Goal: Task Accomplishment & Management: Complete application form

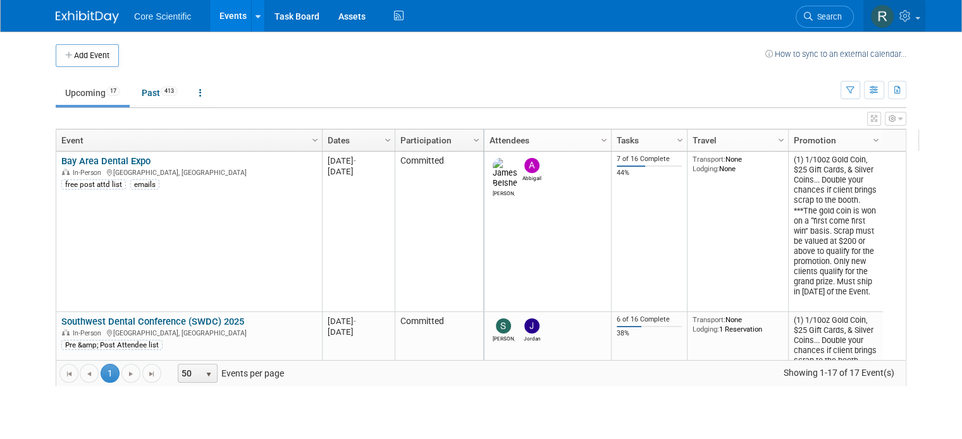
click at [914, 15] on icon at bounding box center [906, 15] width 15 height 11
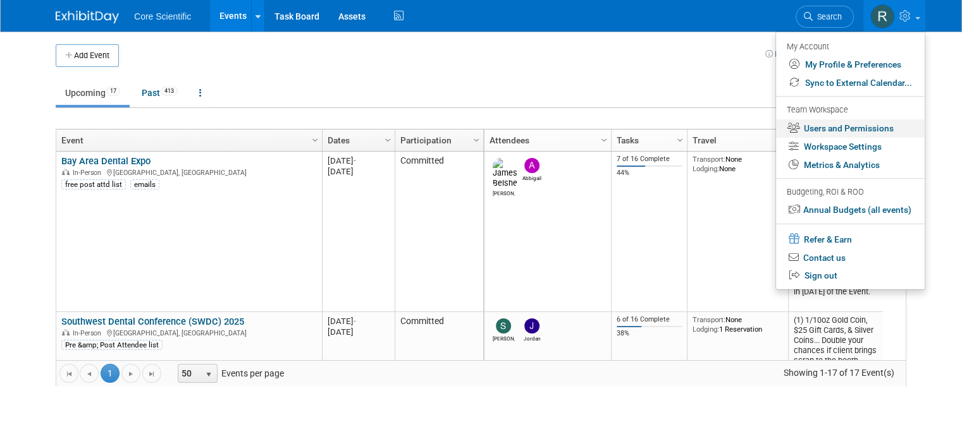
click at [890, 126] on link "Users and Permissions" at bounding box center [850, 128] width 149 height 18
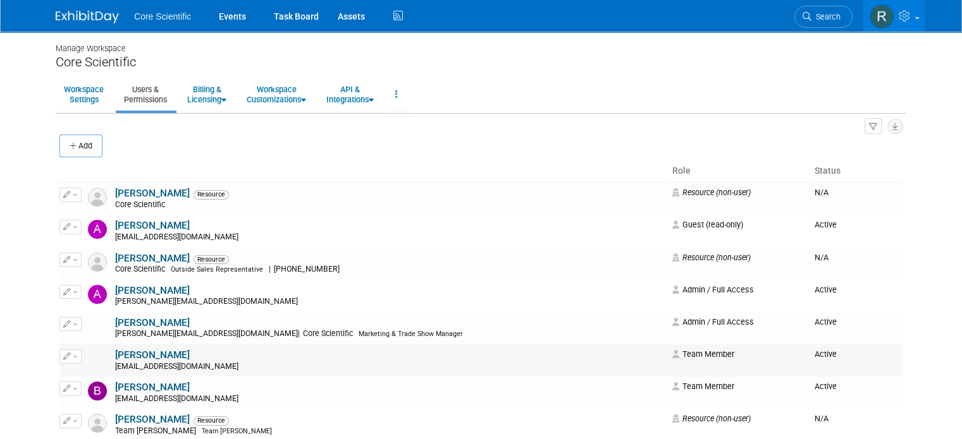
click at [143, 353] on link "[PERSON_NAME]" at bounding box center [152, 355] width 75 height 11
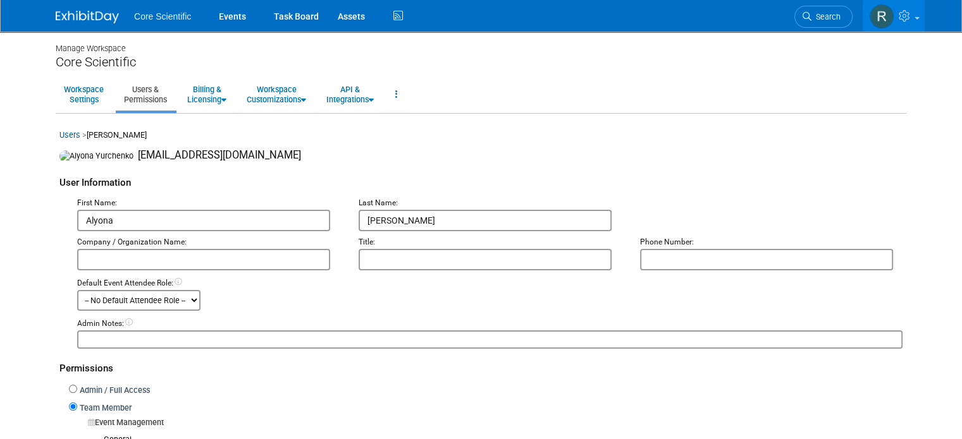
click at [148, 95] on link "Users & Permissions" at bounding box center [145, 94] width 59 height 31
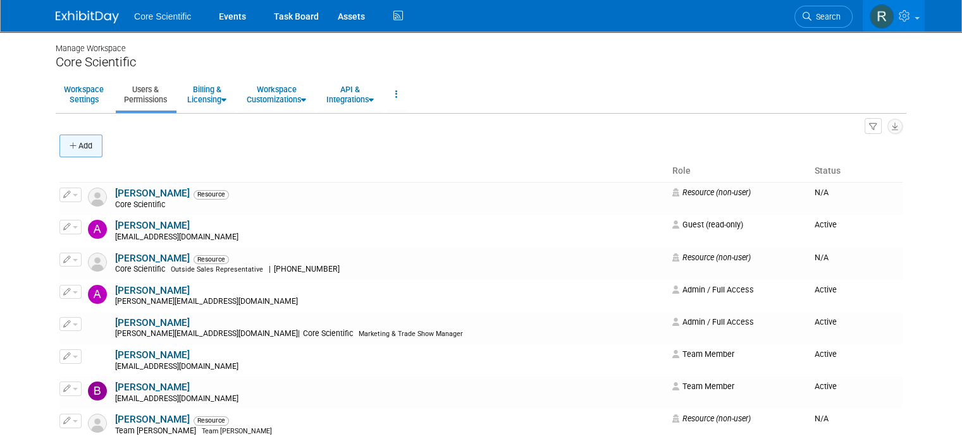
click at [71, 146] on button "Add" at bounding box center [80, 146] width 43 height 23
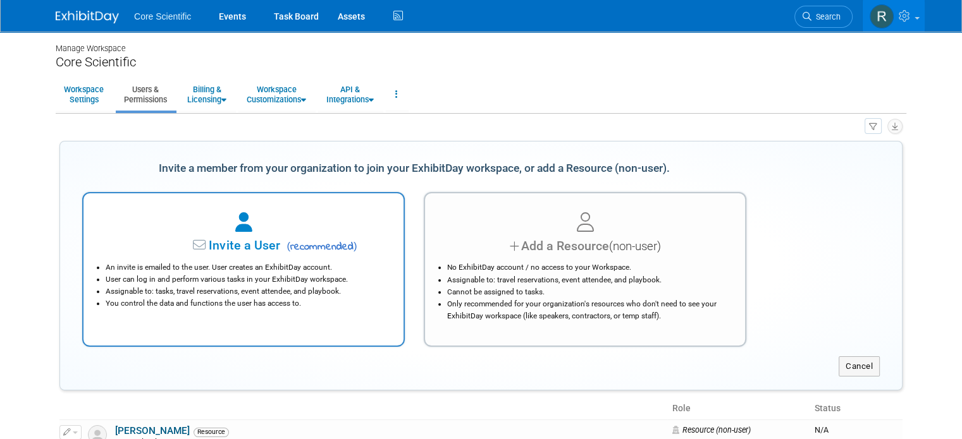
click at [216, 280] on li "User can log in and perform various tasks in your ExhibitDay workspace." at bounding box center [247, 280] width 282 height 12
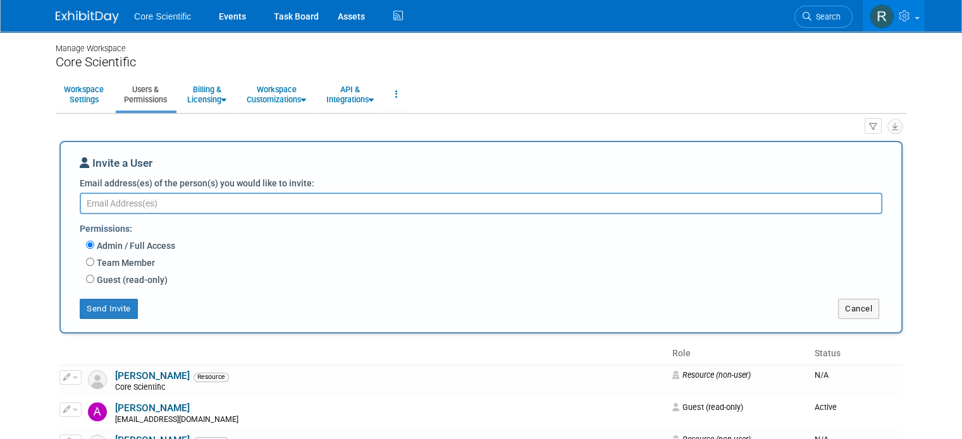
click at [193, 207] on textarea "Email address(es) of the person(s) you would like to invite:" at bounding box center [481, 203] width 802 height 21
type textarea "t"
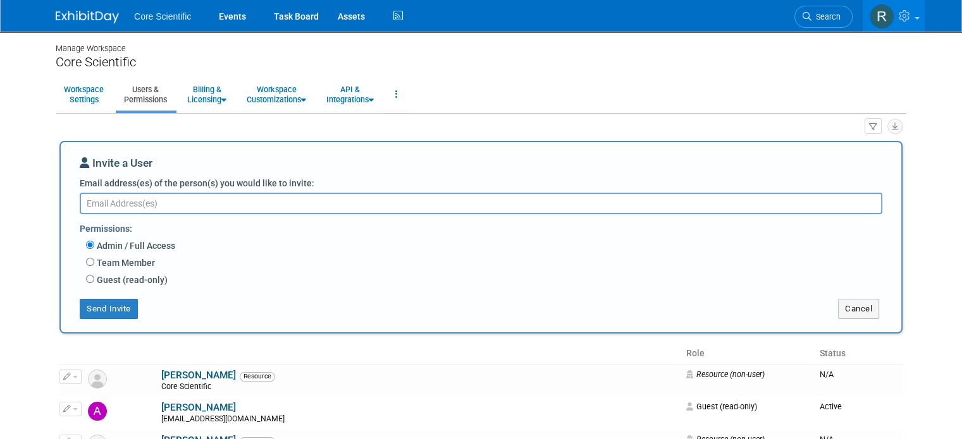
click at [175, 209] on textarea "Email address(es) of the person(s) you would like to invite:" at bounding box center [481, 203] width 802 height 21
paste textarea "[EMAIL_ADDRESS][DOMAIN_NAME]"
type textarea "[EMAIL_ADDRESS][DOMAIN_NAME]"
click at [86, 261] on input "Team Member" at bounding box center [90, 262] width 8 height 8
radio input "true"
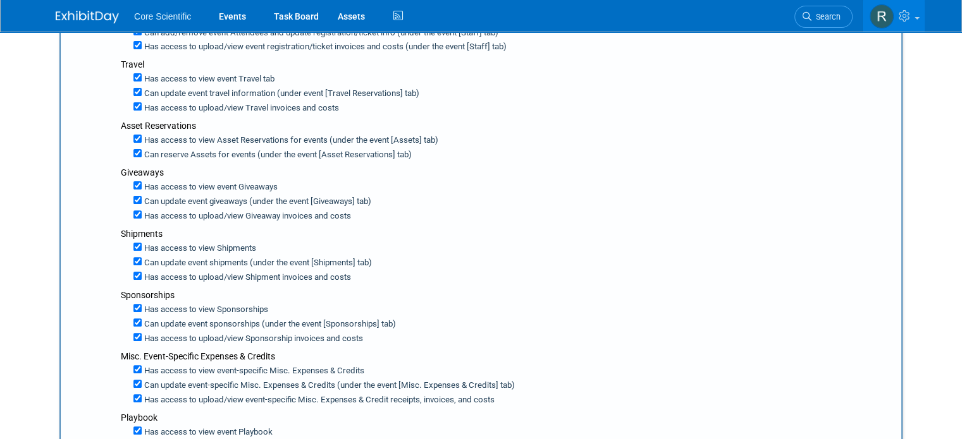
scroll to position [379, 0]
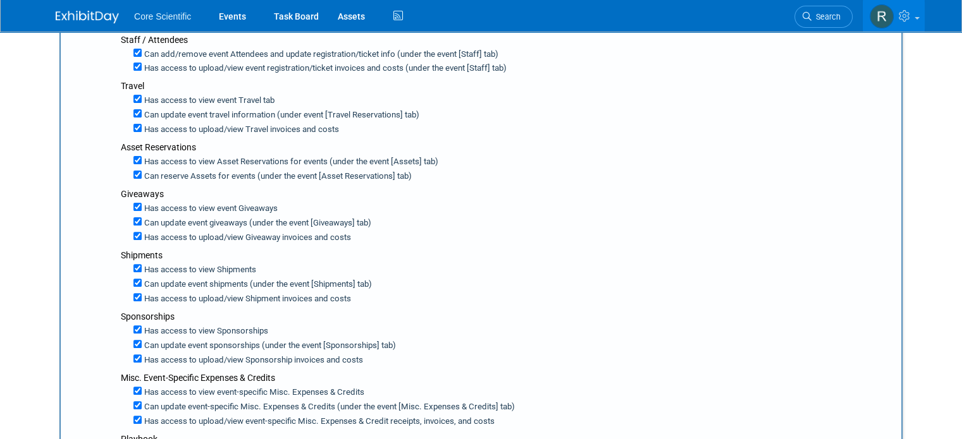
click at [142, 156] on label "Has access to view Asset Reservations for events (under the event [Assets] tab)" at bounding box center [290, 162] width 297 height 12
click at [133, 156] on input "Has access to view Asset Reservations for events (under the event [Assets] tab)" at bounding box center [137, 160] width 8 height 8
checkbox input "false"
click at [133, 232] on input "Has access to upload/view Giveaway invoices and costs" at bounding box center [137, 236] width 8 height 8
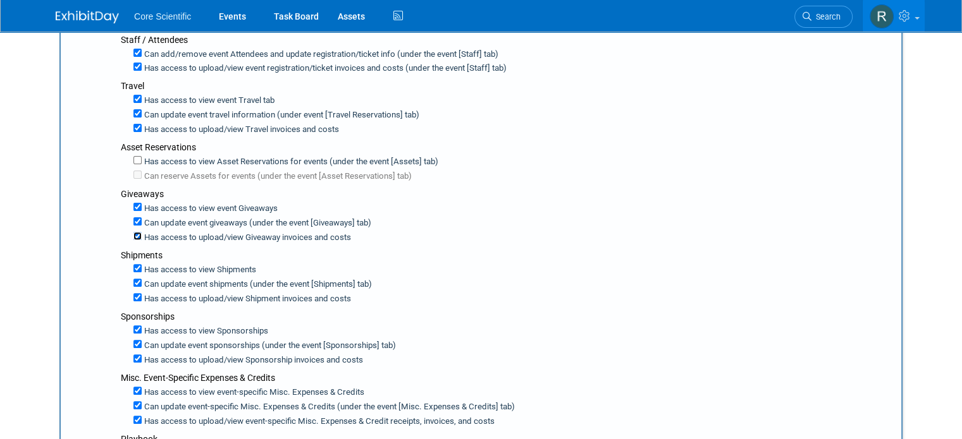
checkbox input "false"
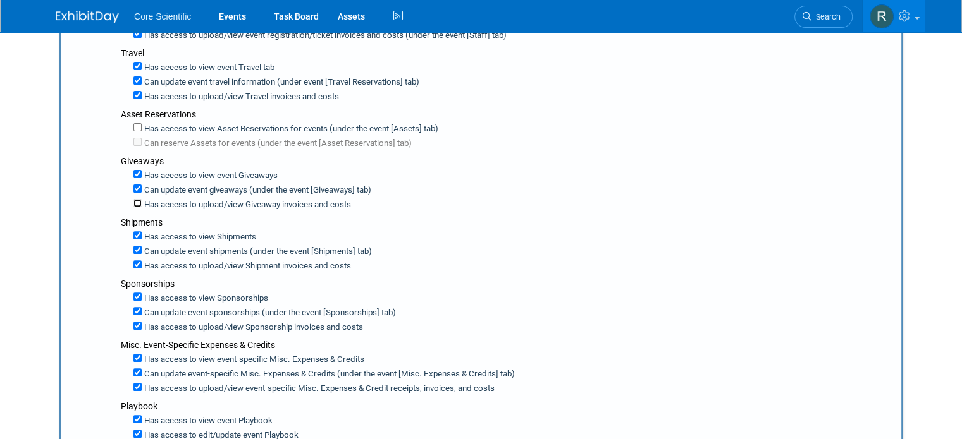
scroll to position [443, 0]
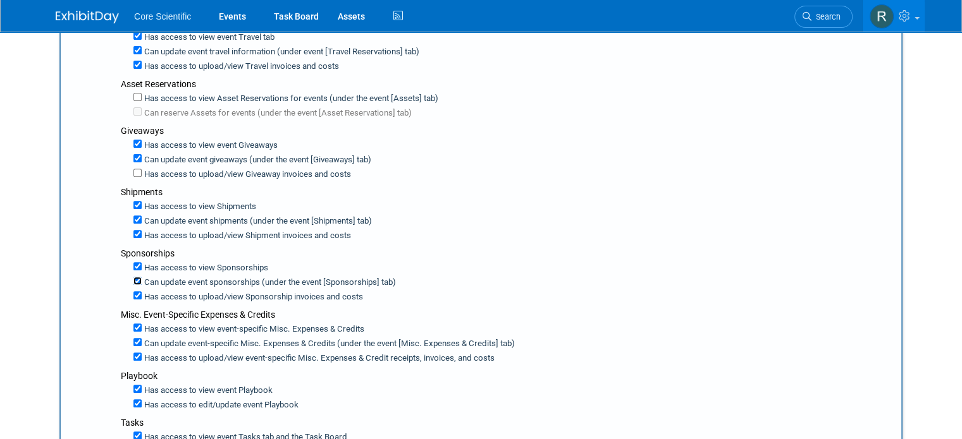
click at [133, 277] on input "Can update event sponsorships (under the event [Sponsorships] tab)" at bounding box center [137, 281] width 8 height 8
checkbox input "false"
click at [133, 291] on input "Has access to view Sponsorship invoices and costs" at bounding box center [137, 295] width 8 height 8
checkbox input "false"
click at [133, 216] on input "Can update event shipments (under the event [Shipments] tab)" at bounding box center [137, 220] width 8 height 8
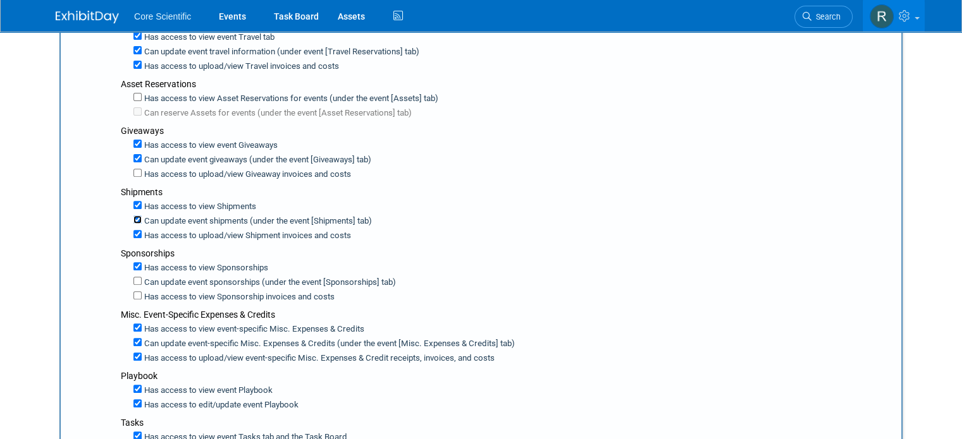
checkbox input "false"
click at [133, 230] on input "Has access to view Shipment invoices and costs" at bounding box center [137, 234] width 8 height 8
checkbox input "false"
click at [142, 277] on label "Can update event sponsorships (under the event [Sponsorships] tab)" at bounding box center [269, 283] width 254 height 12
click at [133, 277] on input "Can update event sponsorships (under the event [Sponsorships] tab)" at bounding box center [137, 281] width 8 height 8
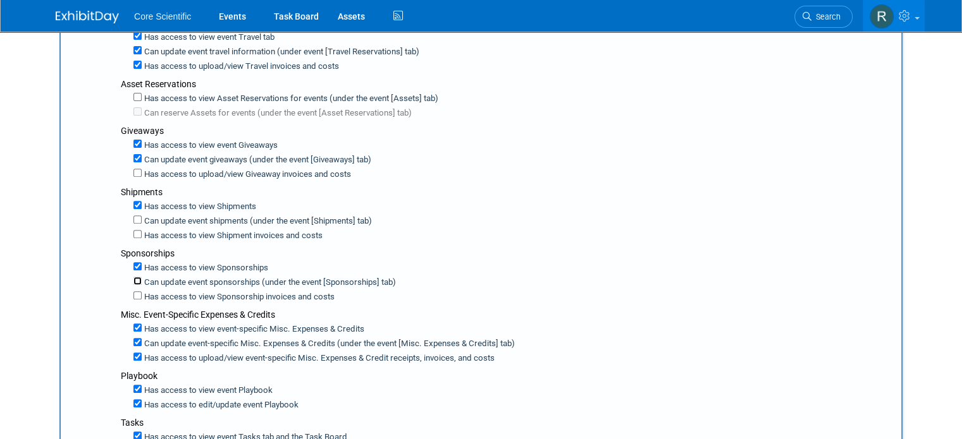
checkbox input "true"
click at [133, 291] on input "Has access to upload/view Sponsorship invoices and costs" at bounding box center [137, 295] width 8 height 8
checkbox input "true"
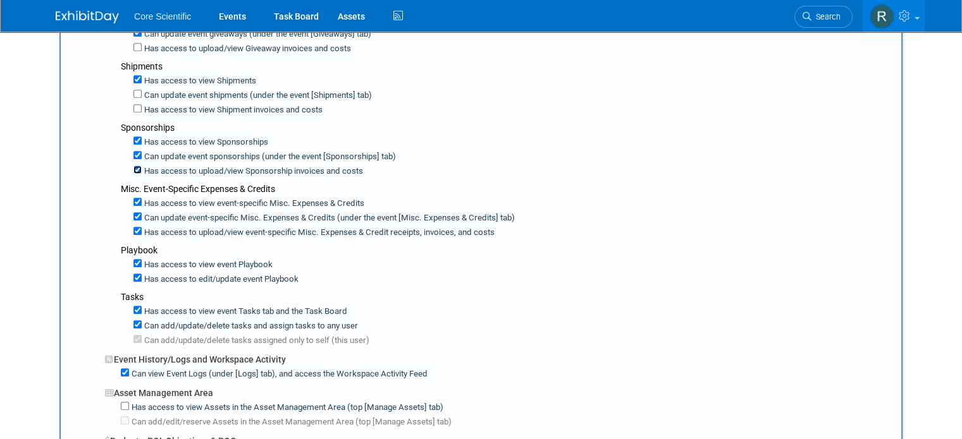
scroll to position [569, 0]
click at [133, 259] on input "Has access to view event Playbook" at bounding box center [137, 263] width 8 height 8
checkbox input "false"
click at [133, 320] on input "Can add/update/delete tasks and assign tasks to any user" at bounding box center [137, 324] width 8 height 8
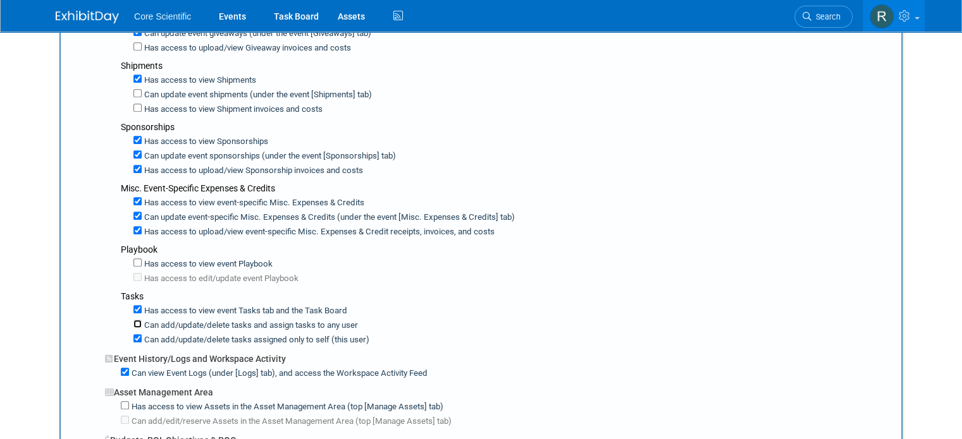
click at [133, 320] on input "Can add/update/delete tasks and assign tasks to any user" at bounding box center [137, 324] width 8 height 8
checkbox input "true"
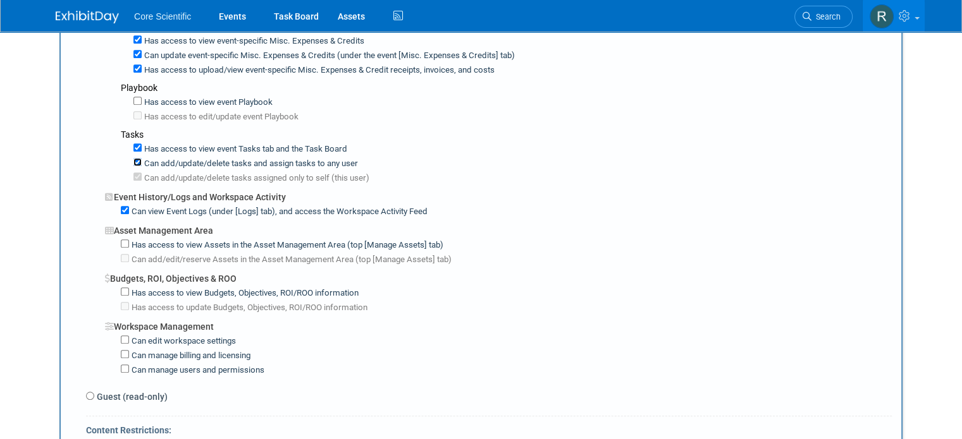
scroll to position [759, 0]
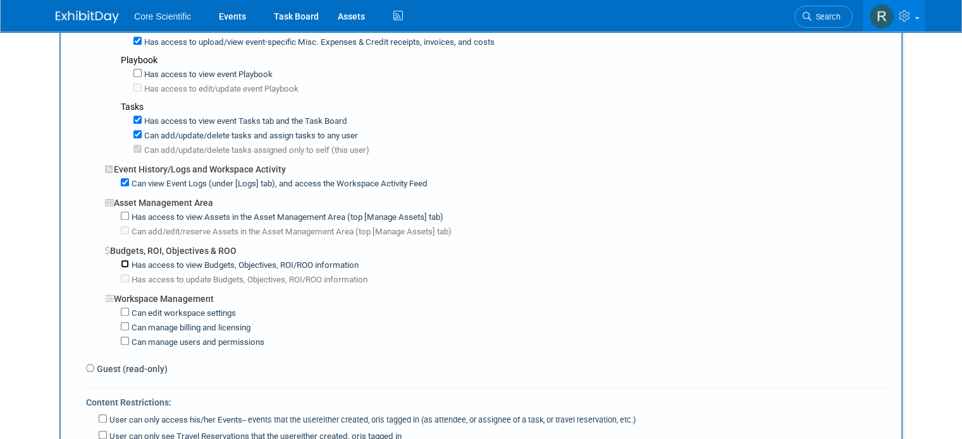
click at [121, 260] on input "Has access to view Budgets, Objectives, ROI/ROO information" at bounding box center [125, 264] width 8 height 8
checkbox input "true"
click at [129, 274] on label "Has access to update Budgets, Objectives, ROI/ROO information" at bounding box center [248, 280] width 238 height 12
click at [121, 274] on input "Has access to update Budgets, Objectives, ROI/ROO information" at bounding box center [125, 278] width 8 height 8
checkbox input "true"
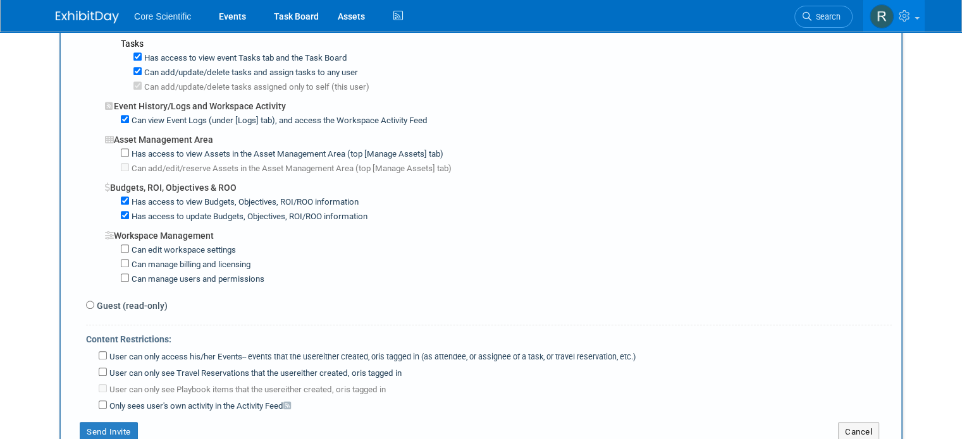
scroll to position [1075, 0]
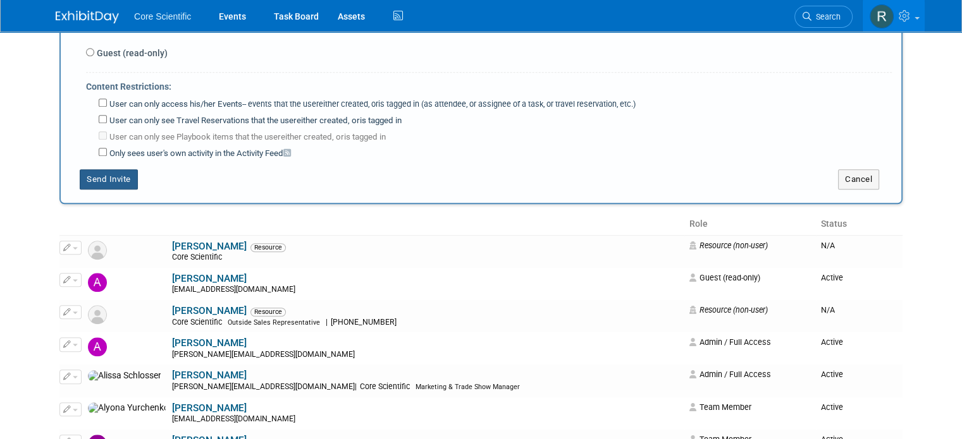
click at [103, 169] on button "Send Invite" at bounding box center [109, 179] width 58 height 20
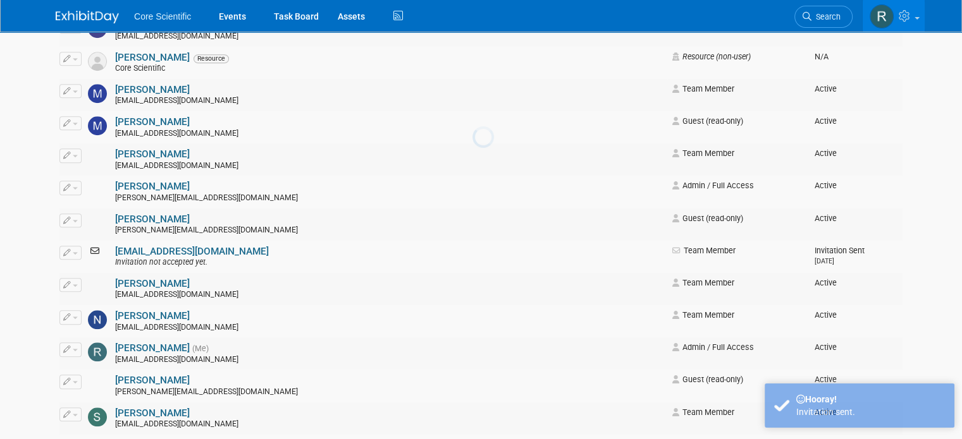
scroll to position [0, 0]
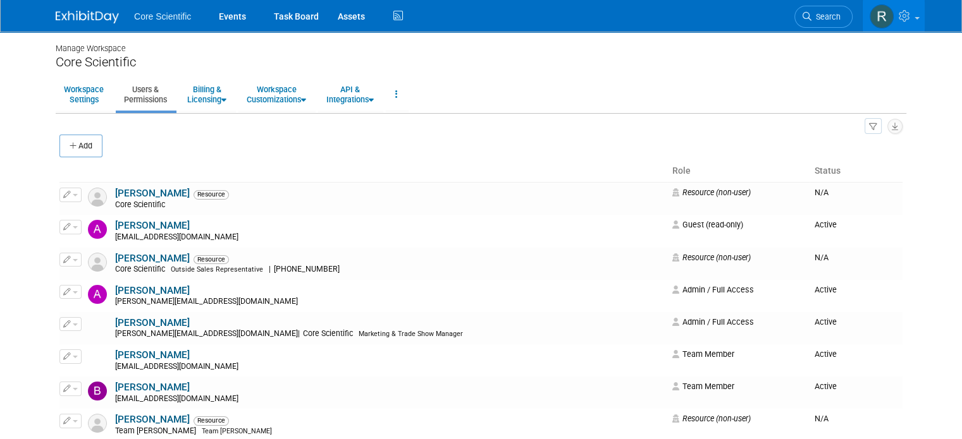
click at [60, 18] on img at bounding box center [87, 17] width 63 height 13
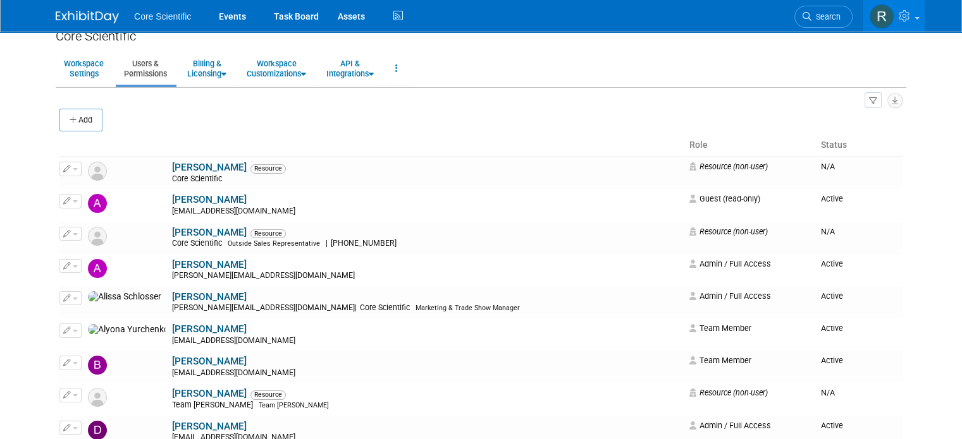
click at [142, 71] on link "Users & Permissions" at bounding box center [145, 68] width 59 height 31
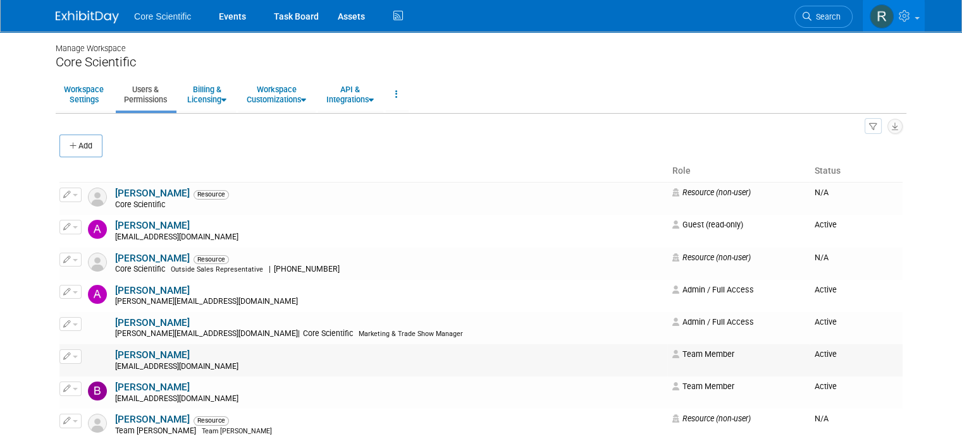
click at [136, 353] on link "[PERSON_NAME]" at bounding box center [152, 355] width 75 height 11
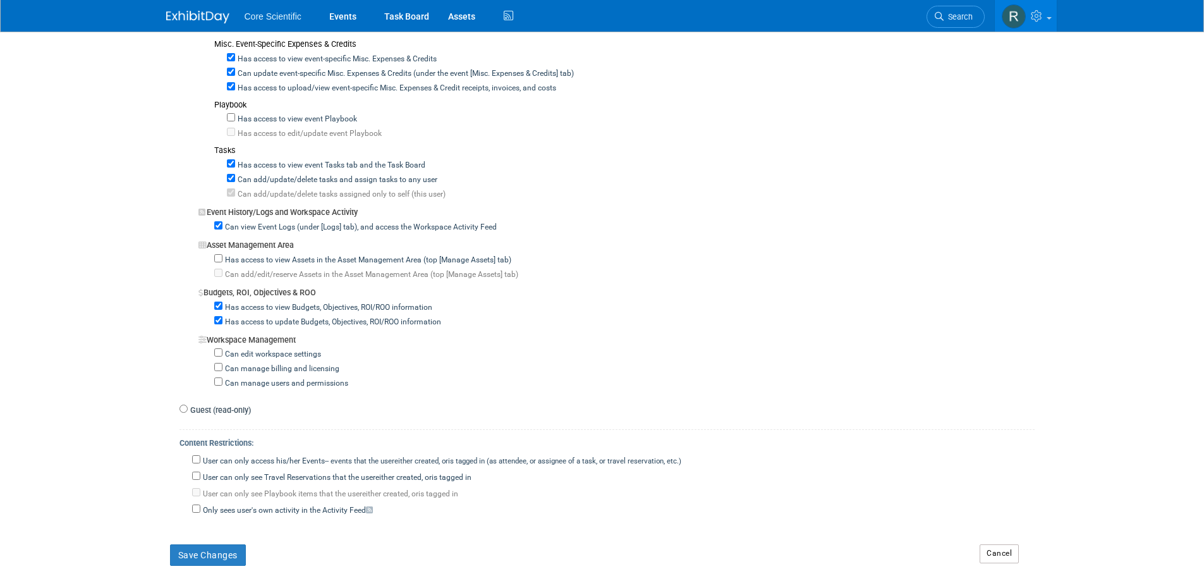
scroll to position [1012, 0]
